Goal: Navigation & Orientation: Find specific page/section

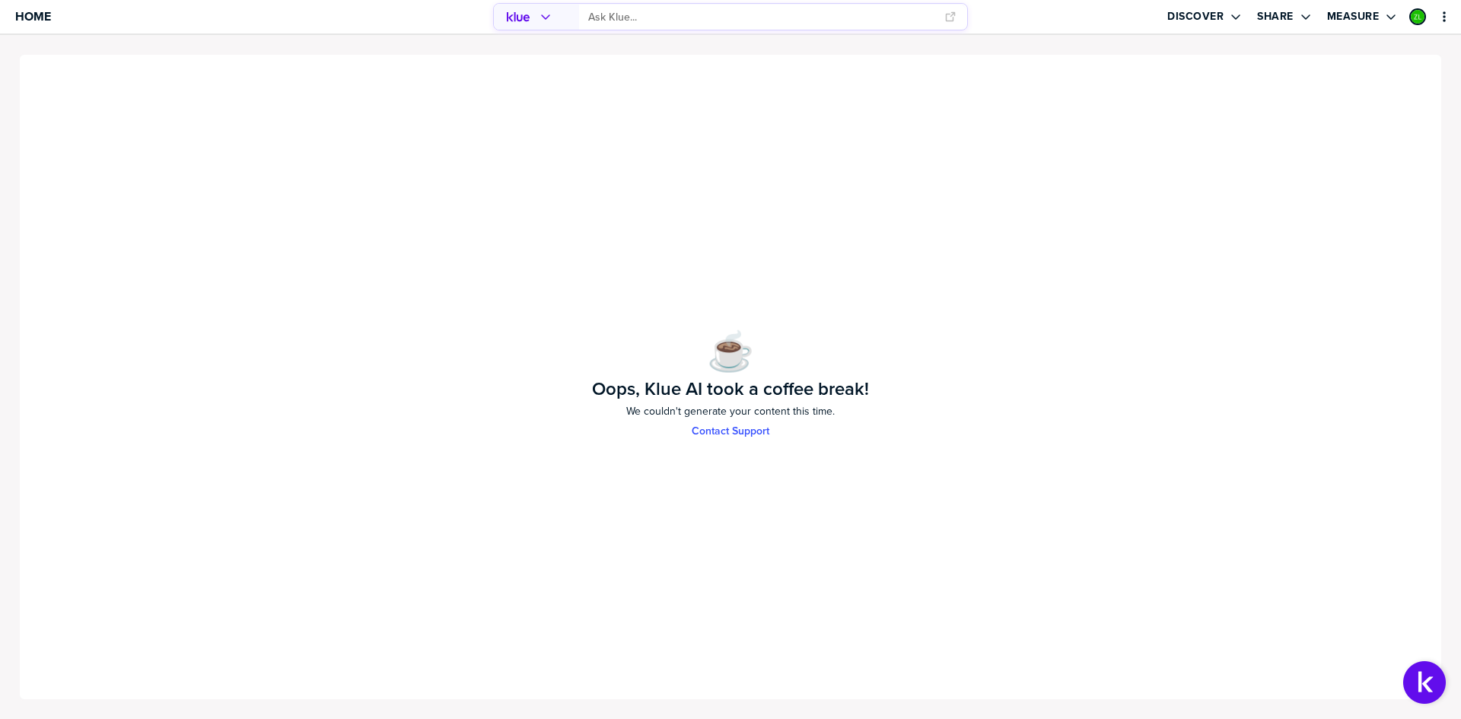
click at [1005, 291] on div "☕️ Oops, Klue AI took a coffee break! We couldn't generate your content this ti…" at bounding box center [730, 377] width 1425 height 648
click at [1439, 18] on icon "primary" at bounding box center [1445, 17] width 12 height 12
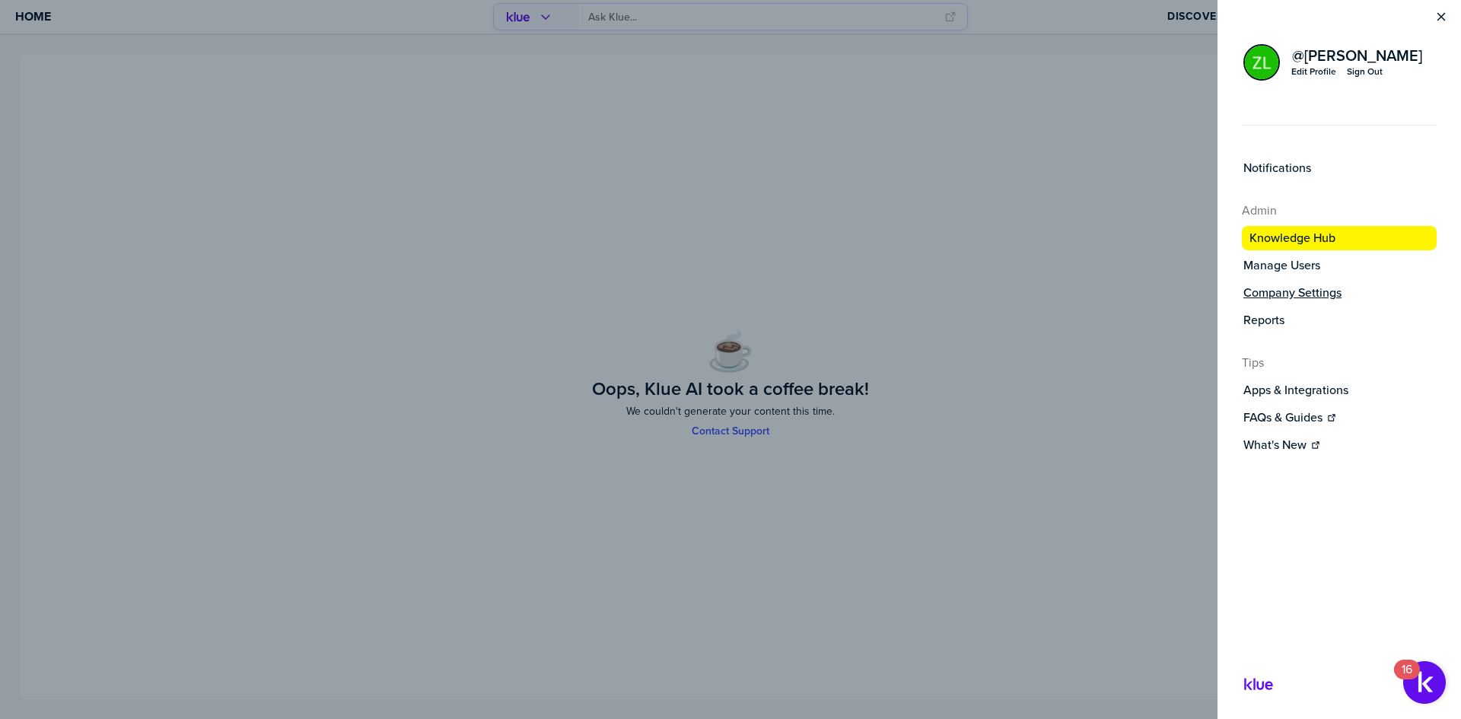
click at [1281, 297] on label "Company Settings" at bounding box center [1293, 292] width 98 height 15
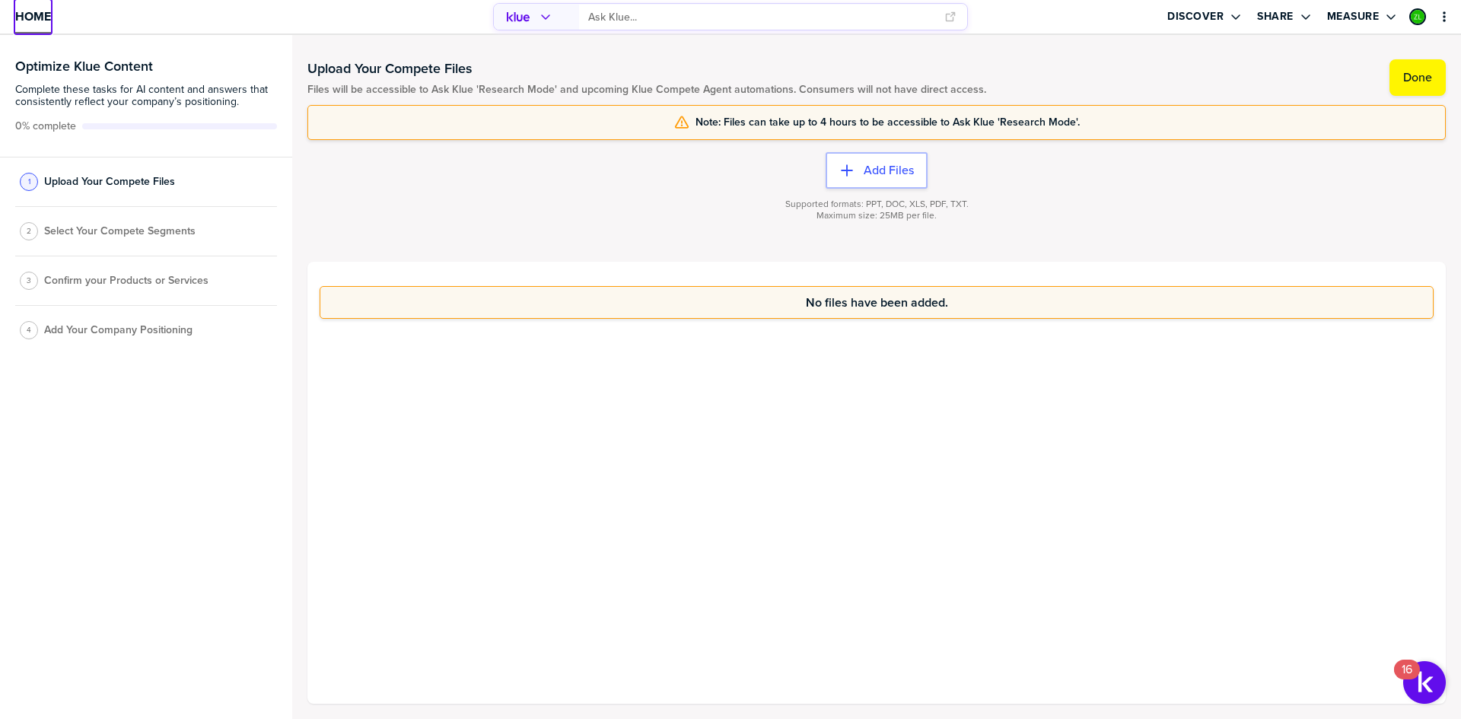
click at [49, 20] on span "Home" at bounding box center [33, 16] width 36 height 13
